Goal: Information Seeking & Learning: Learn about a topic

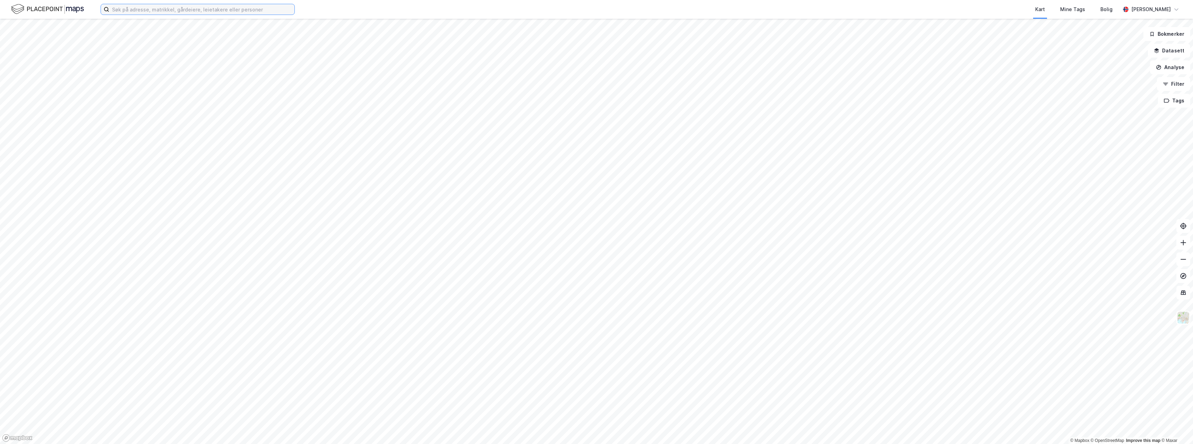
click at [159, 10] on input at bounding box center [201, 9] width 185 height 10
paste input "[MEDICAL_DATA] Industrier AS"
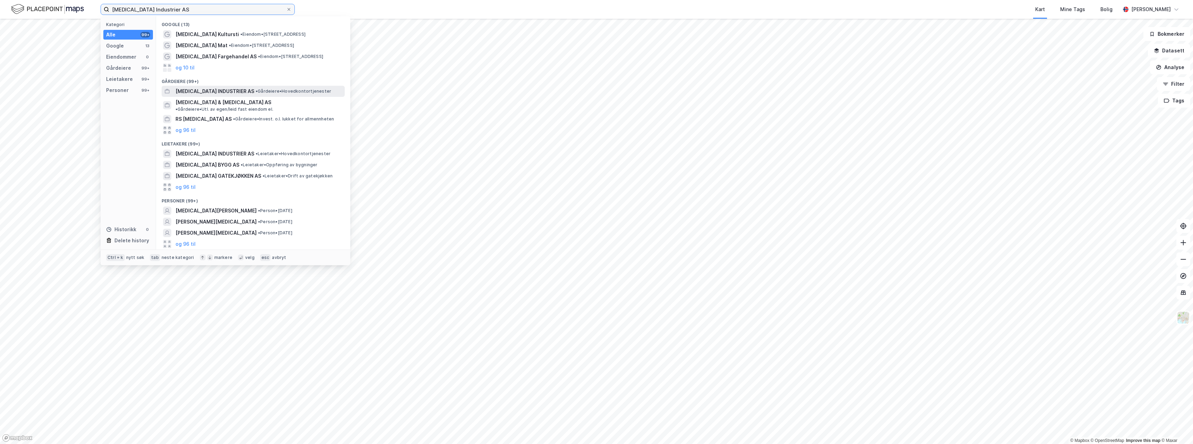
type input "[MEDICAL_DATA] Industrier AS"
click at [206, 93] on span "[MEDICAL_DATA] INDUSTRIER AS" at bounding box center [214, 91] width 79 height 8
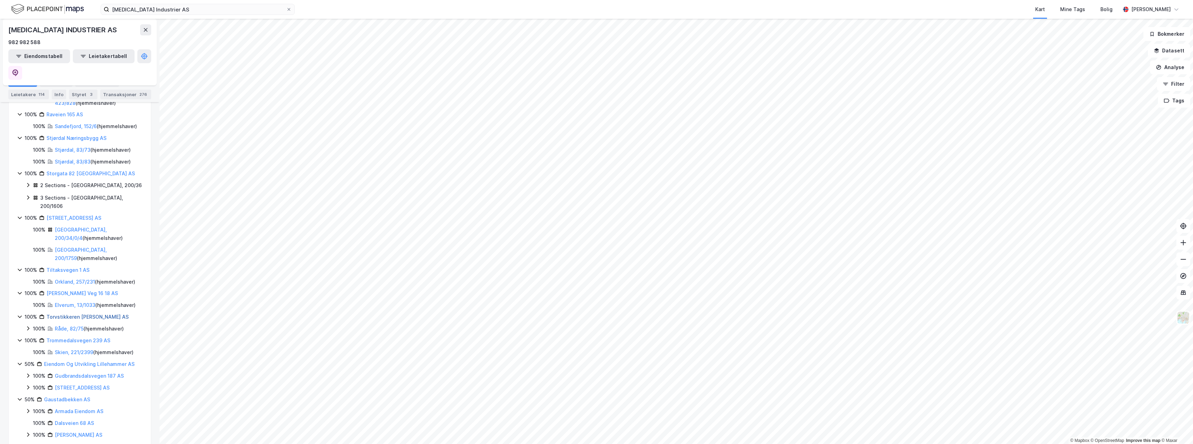
scroll to position [555, 0]
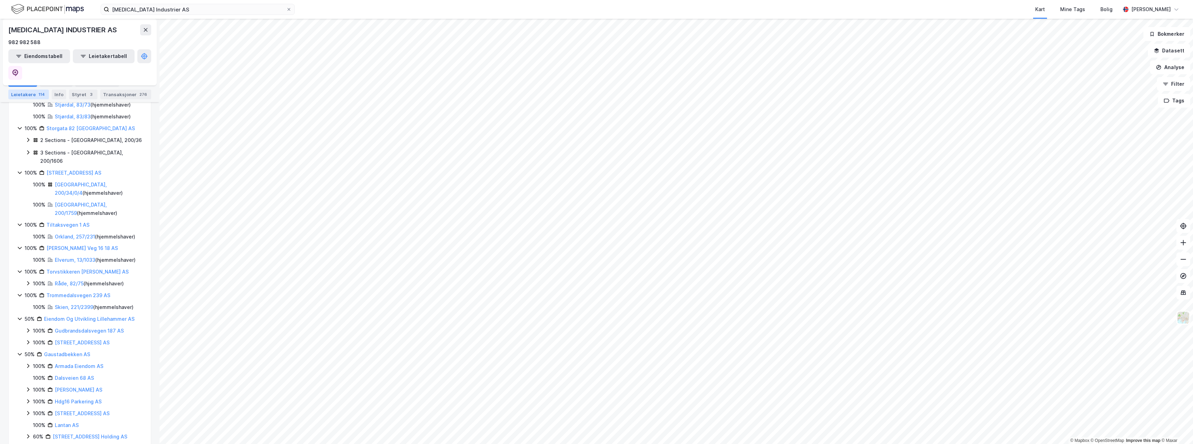
click at [42, 96] on div "114" at bounding box center [41, 94] width 9 height 7
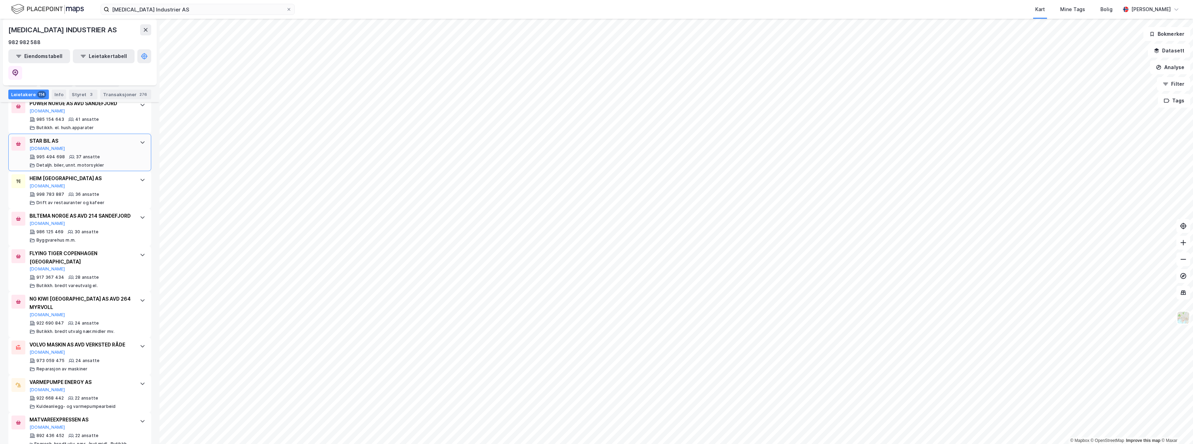
scroll to position [416, 0]
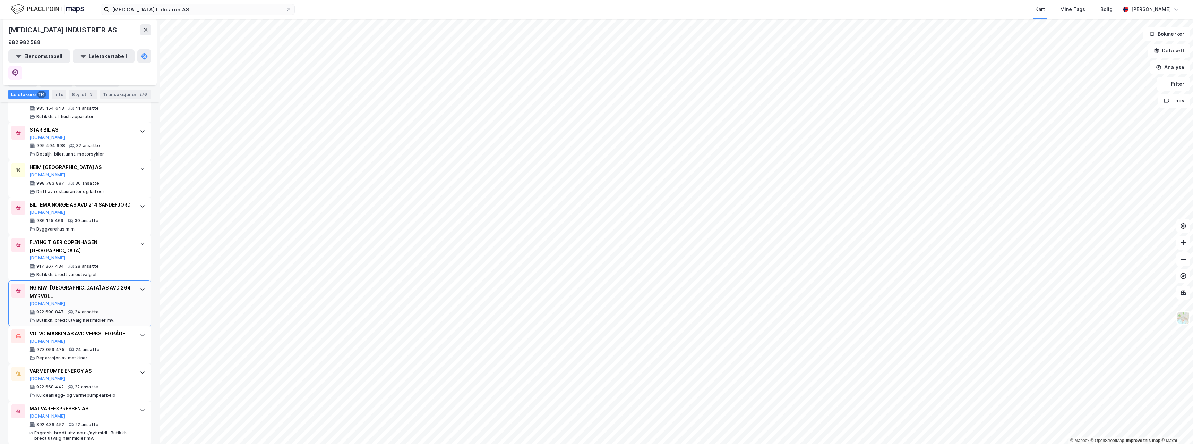
click at [87, 309] on div "24 ansatte" at bounding box center [87, 312] width 24 height 6
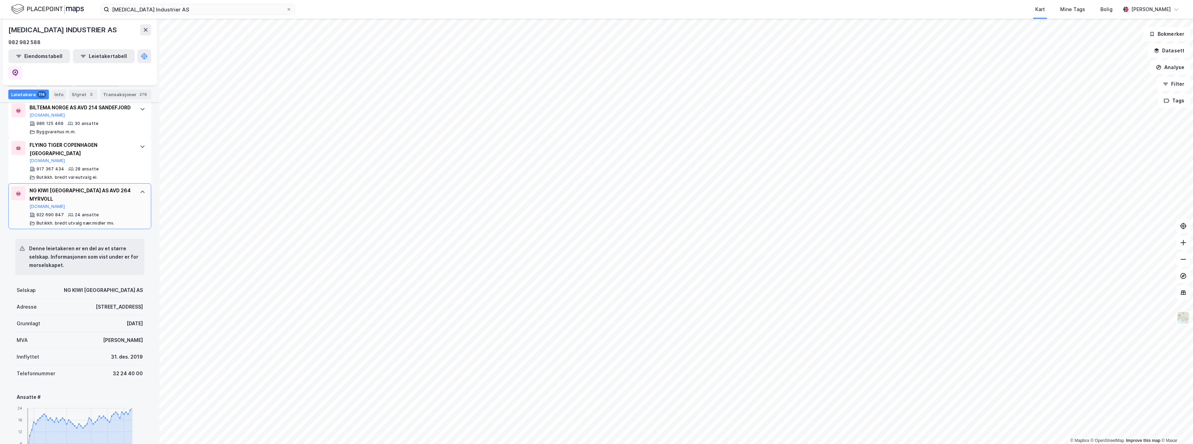
scroll to position [520, 0]
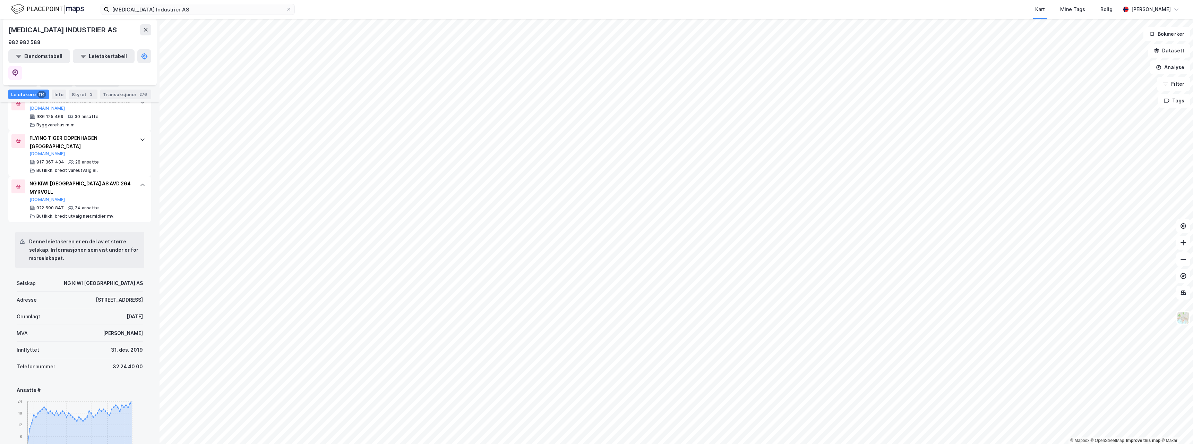
click at [84, 244] on div "Denne leietakeren er en del av et større selskap. Informasjonen som vist under …" at bounding box center [84, 249] width 110 height 25
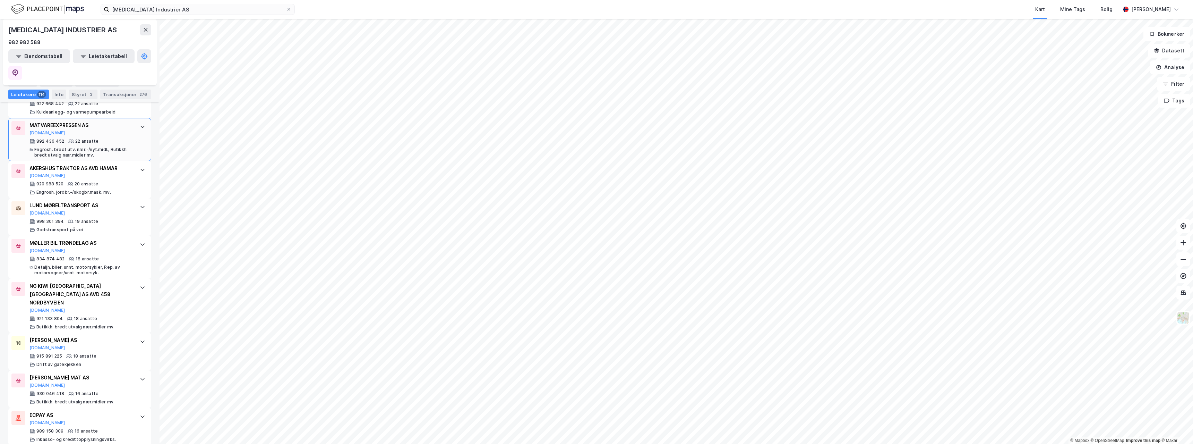
scroll to position [1179, 0]
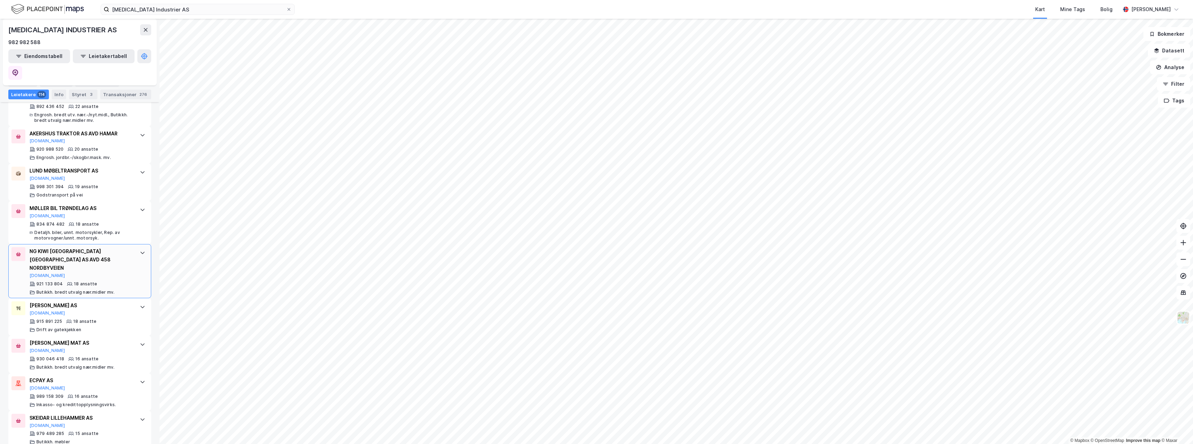
click at [99, 247] on div "NG KIWI [GEOGRAPHIC_DATA] [GEOGRAPHIC_DATA] AS AVD 458 NORDBYVEIEN" at bounding box center [80, 259] width 103 height 25
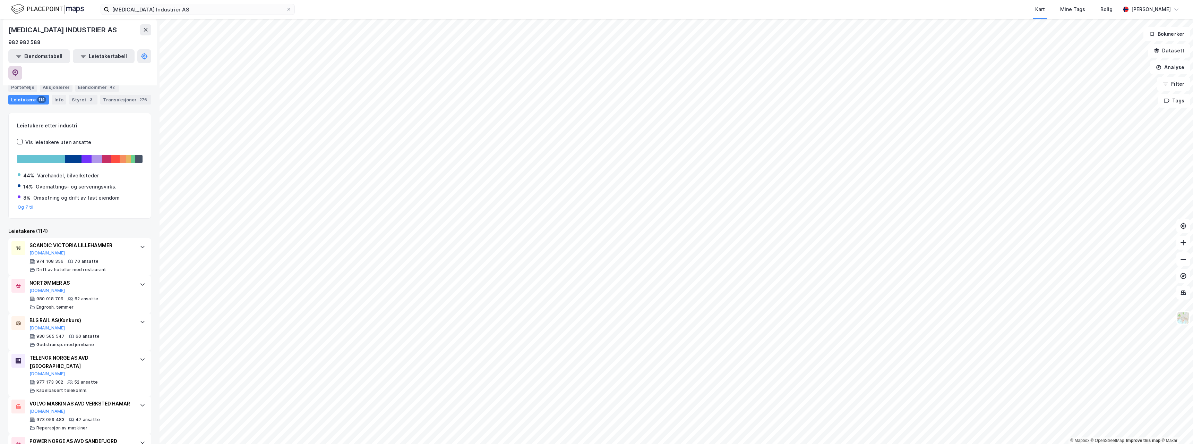
scroll to position [0, 0]
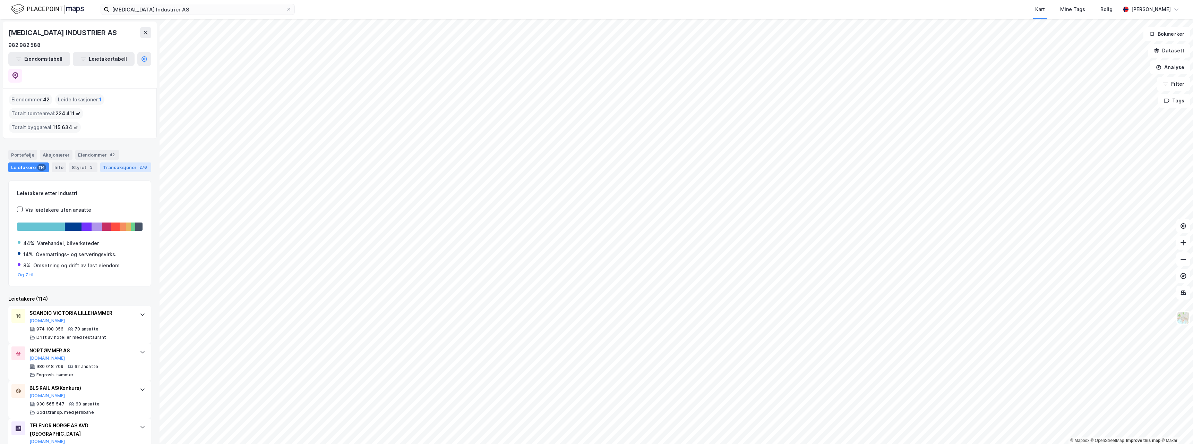
click at [126, 162] on div "Transaksjoner 276" at bounding box center [125, 167] width 51 height 10
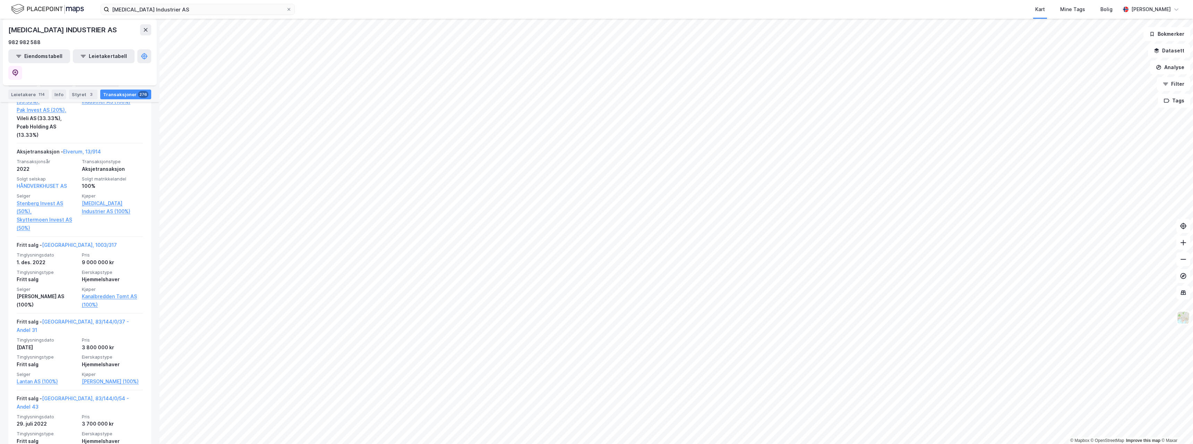
scroll to position [3816, 0]
